Goal: Find specific page/section: Find specific page/section

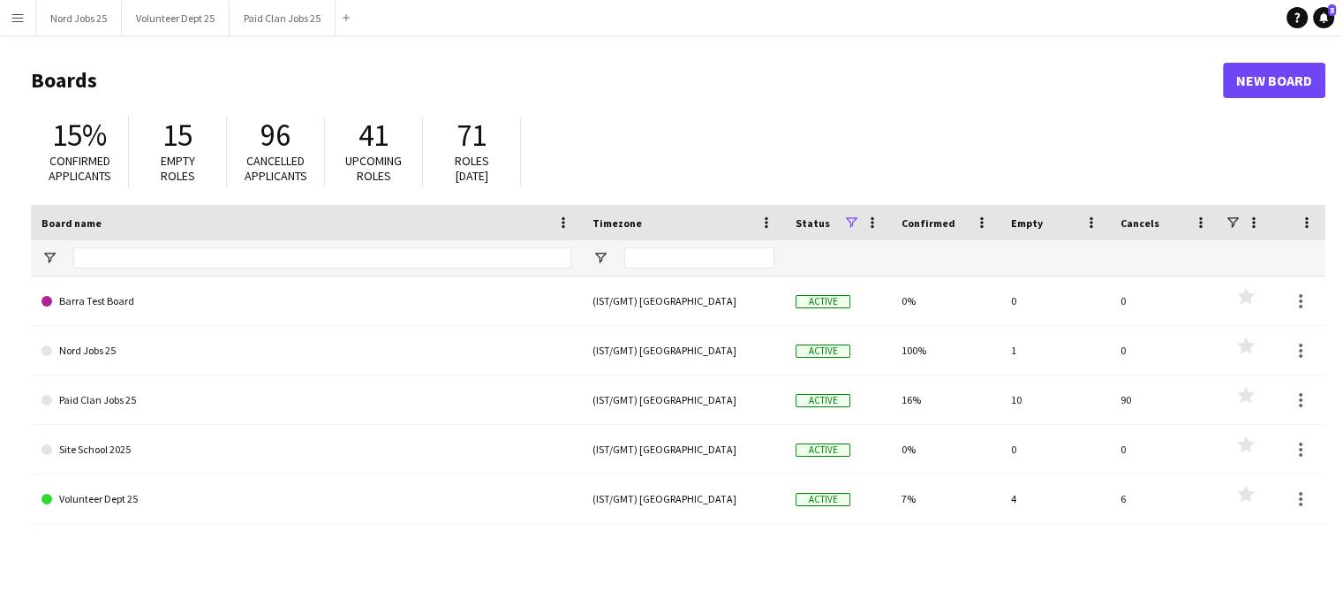
click at [21, 15] on app-icon "Menu" at bounding box center [18, 18] width 14 height 14
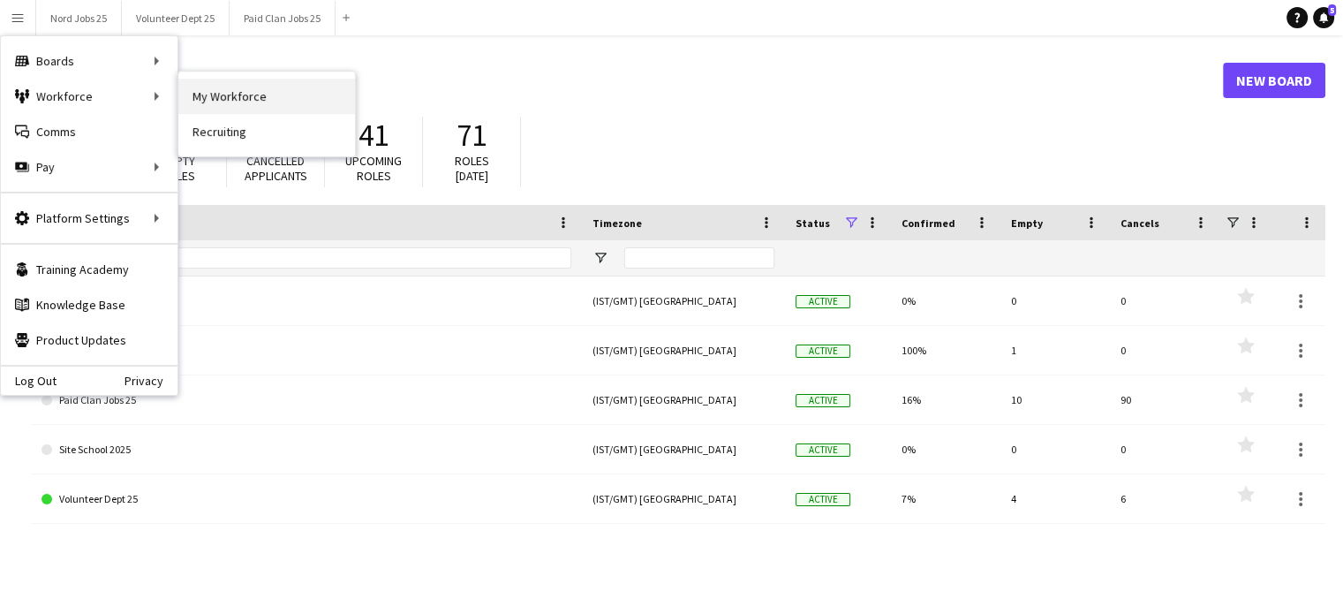
click at [208, 85] on link "My Workforce" at bounding box center [266, 96] width 177 height 35
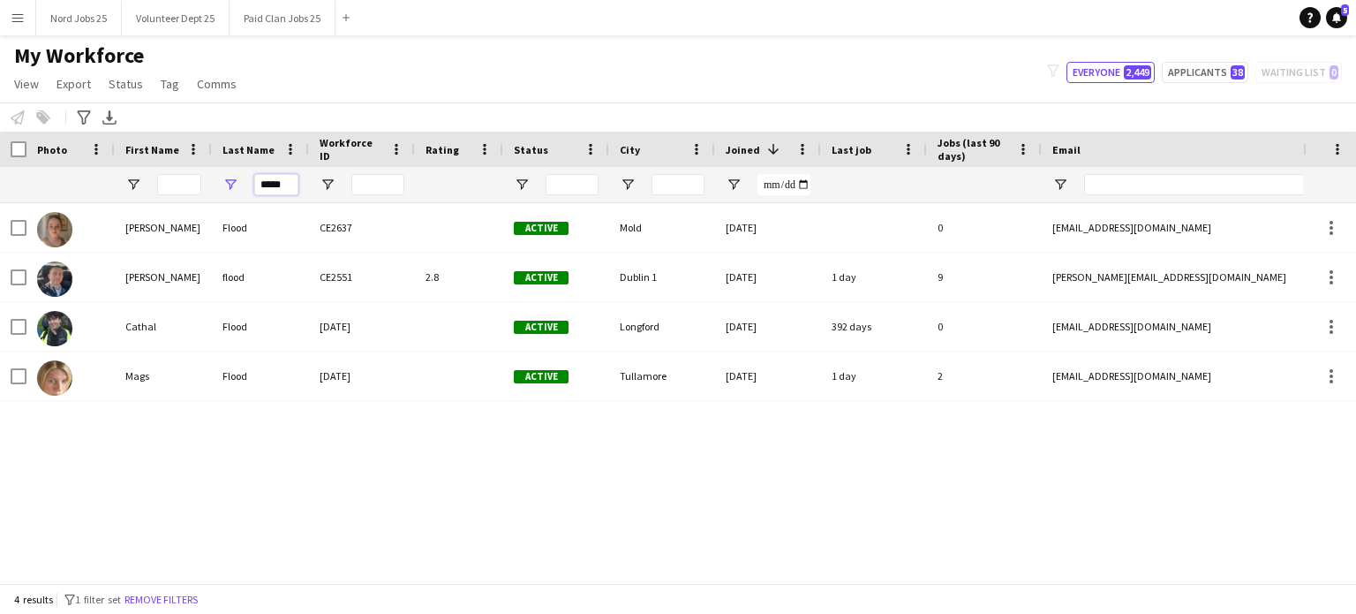
click at [282, 188] on input "*****" at bounding box center [276, 184] width 44 height 21
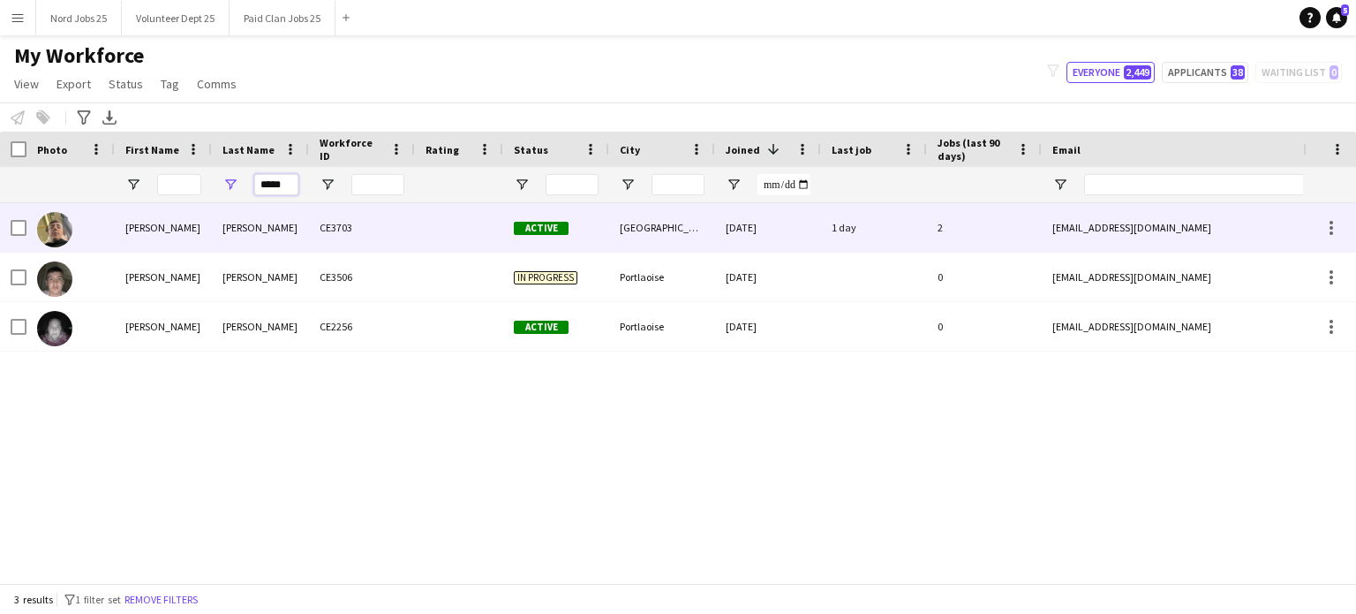
type input "*****"
click at [242, 224] on div "[PERSON_NAME]" at bounding box center [260, 227] width 97 height 49
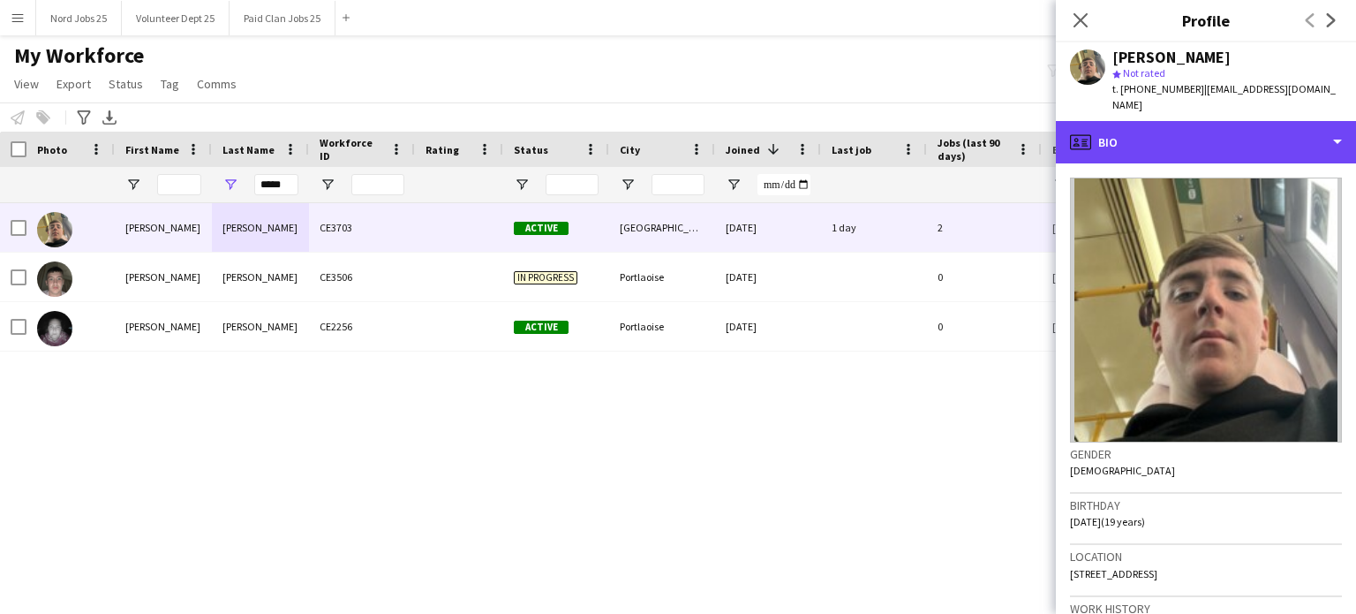
drag, startPoint x: 1139, startPoint y: 137, endPoint x: 1194, endPoint y: 495, distance: 362.7
click at [1194, 495] on div "profile Bio Bio Bio Company application Company application About you About you…" at bounding box center [1206, 367] width 300 height 493
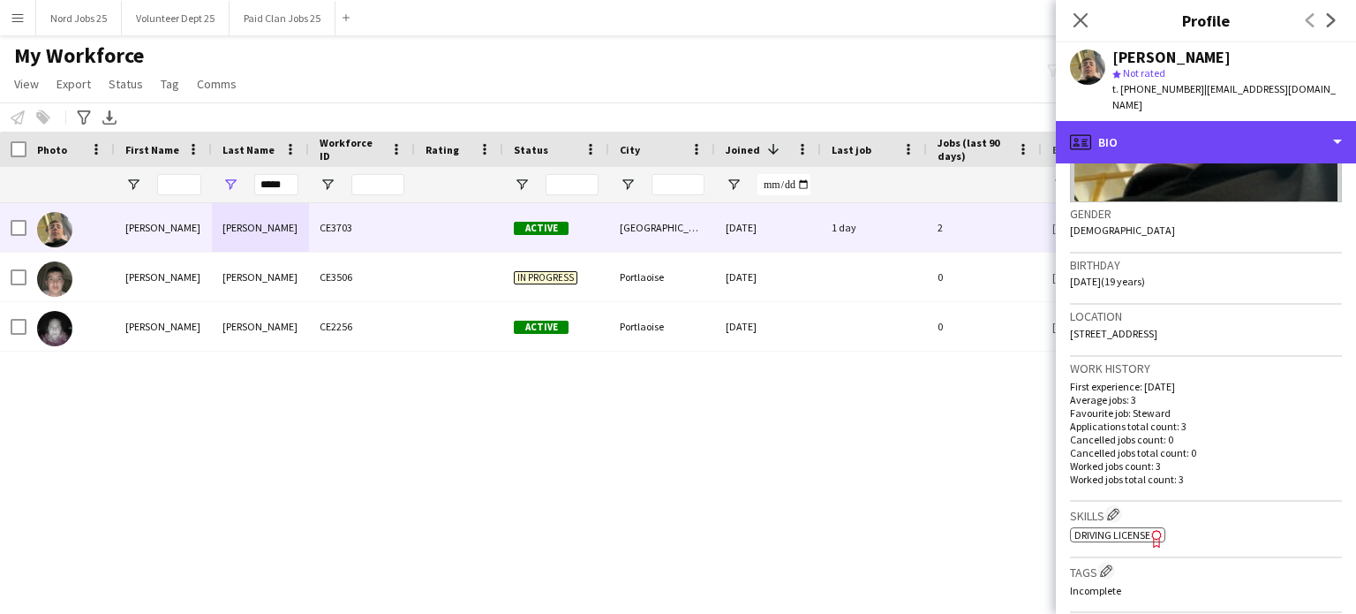
scroll to position [286, 0]
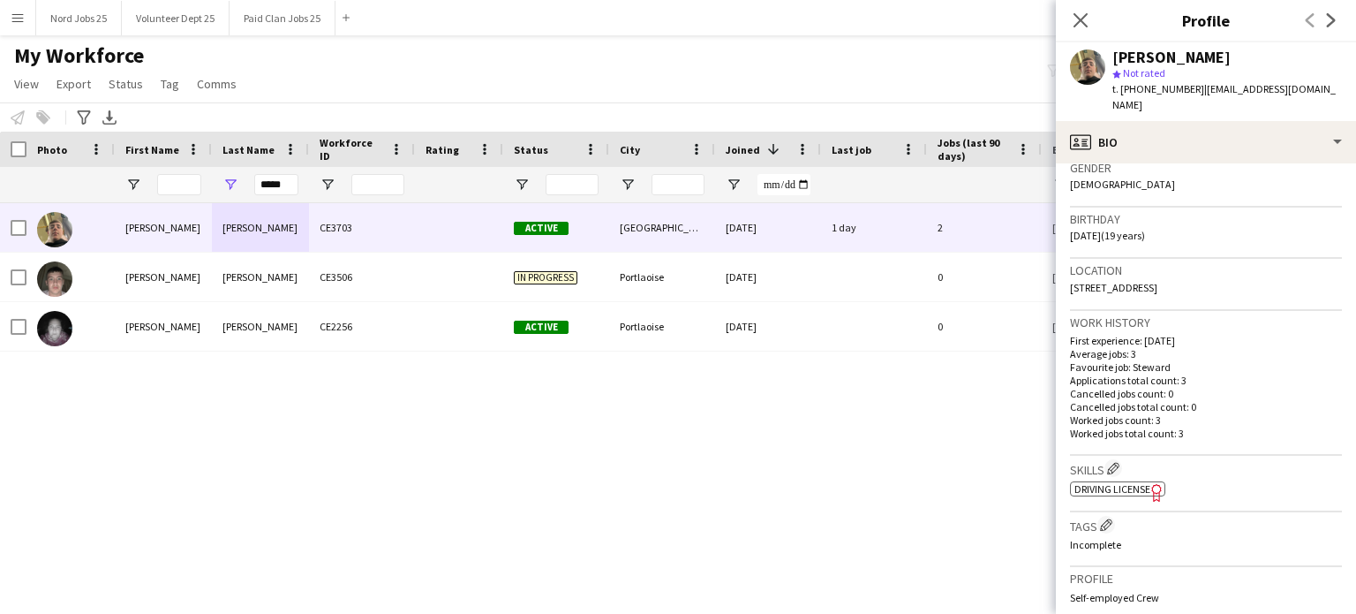
click at [1200, 400] on p "Cancelled jobs total count: 0" at bounding box center [1206, 406] width 272 height 13
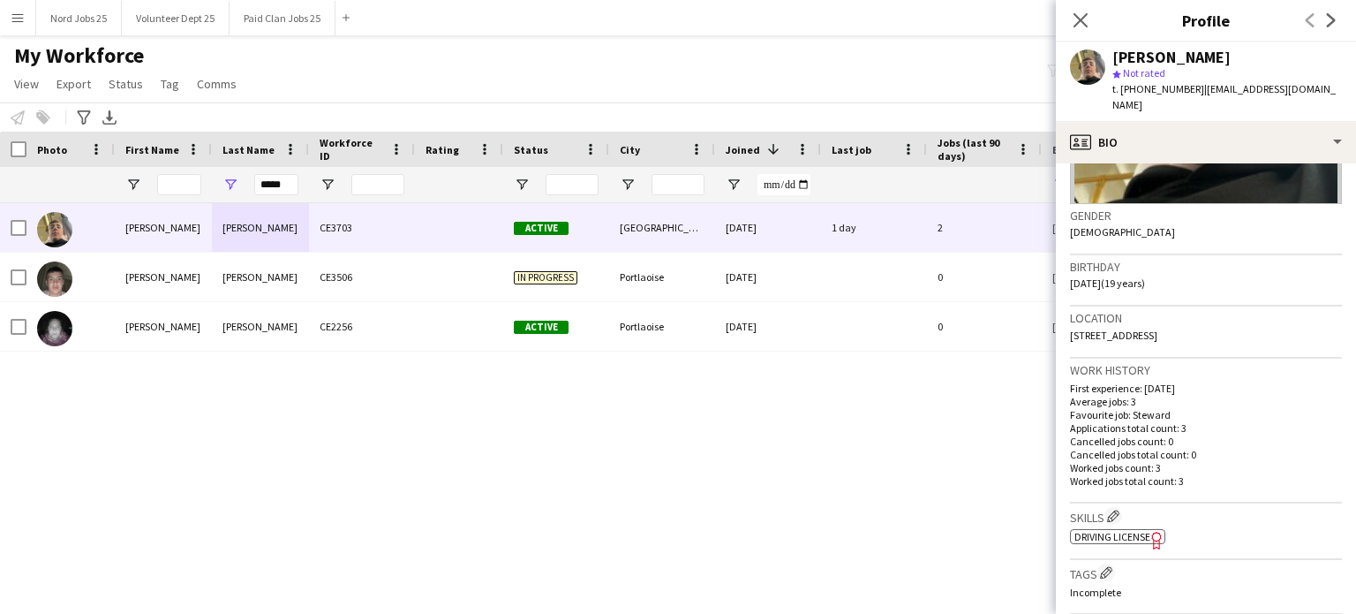
scroll to position [223, 0]
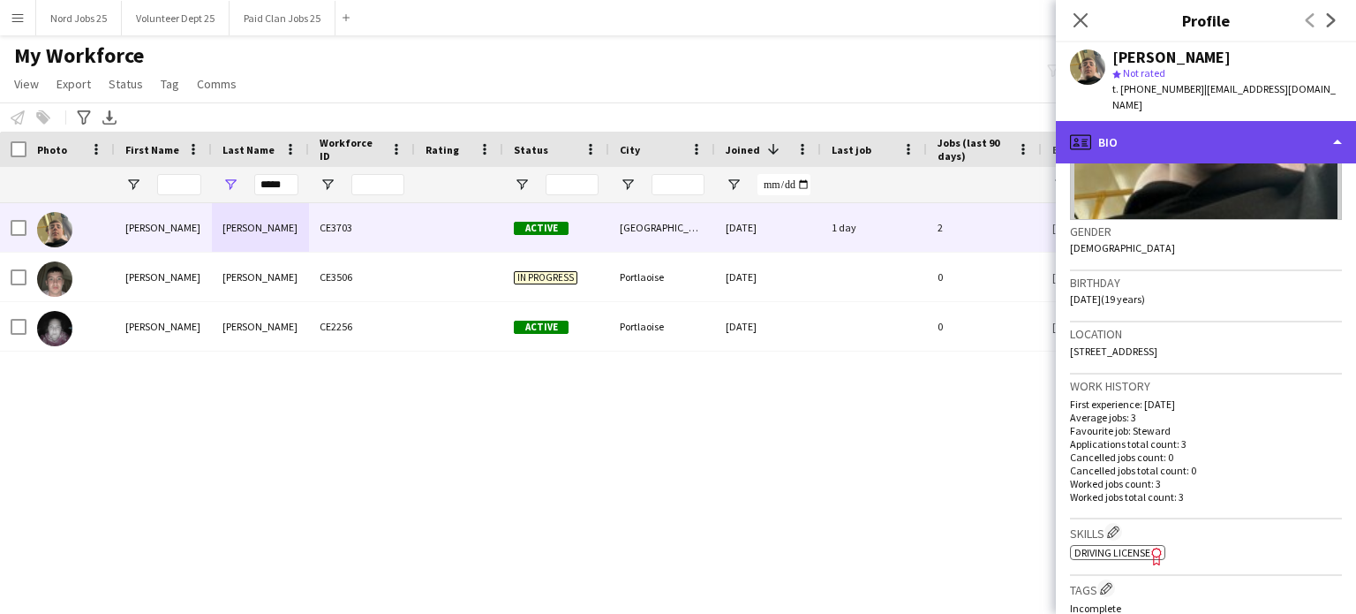
click at [1195, 137] on div "profile Bio" at bounding box center [1206, 142] width 300 height 42
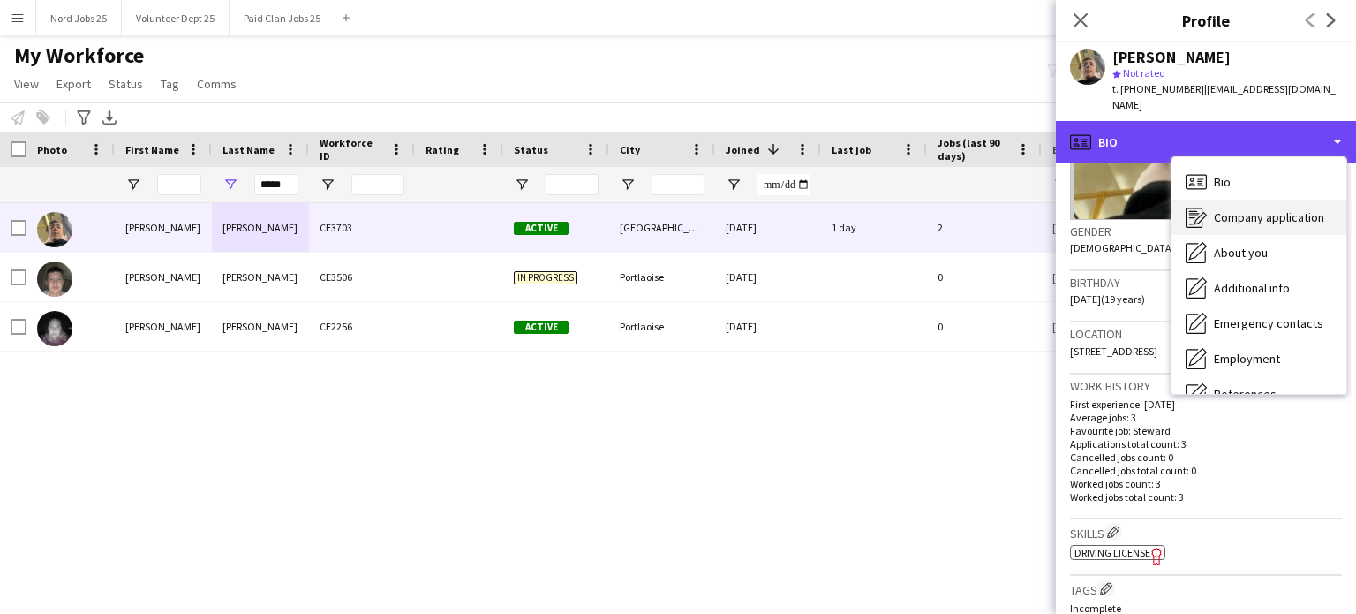
scroll to position [166, 0]
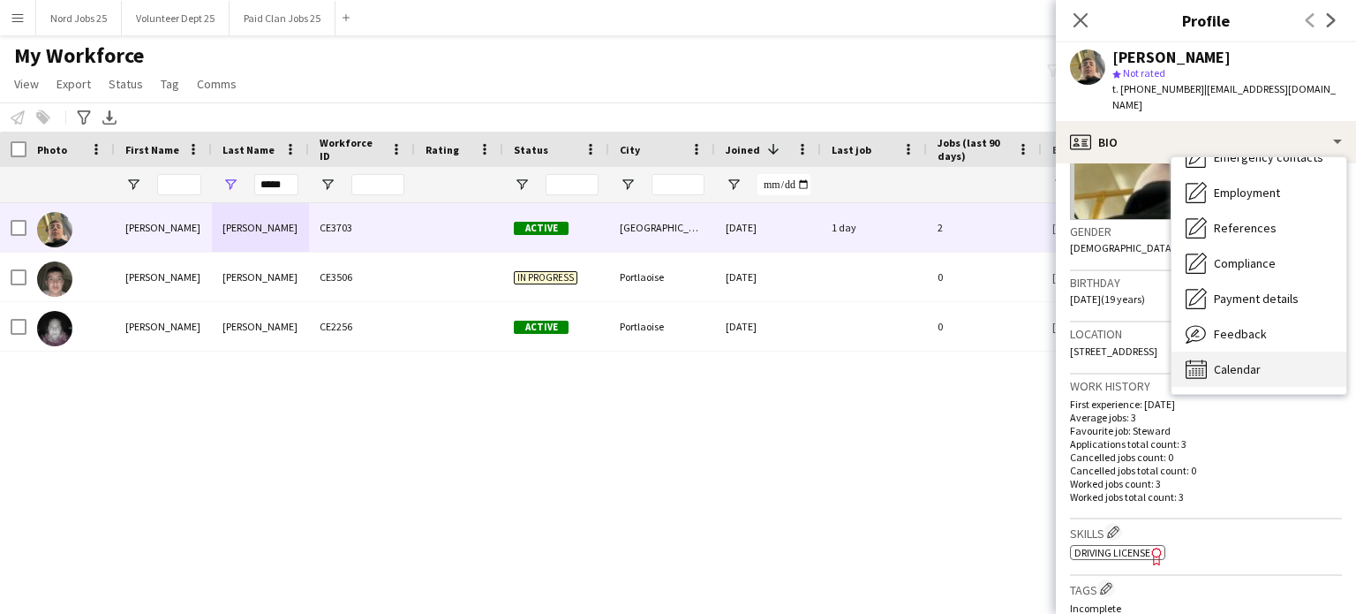
click at [1243, 362] on div "Calendar Calendar" at bounding box center [1259, 368] width 175 height 35
